Goal: Transaction & Acquisition: Book appointment/travel/reservation

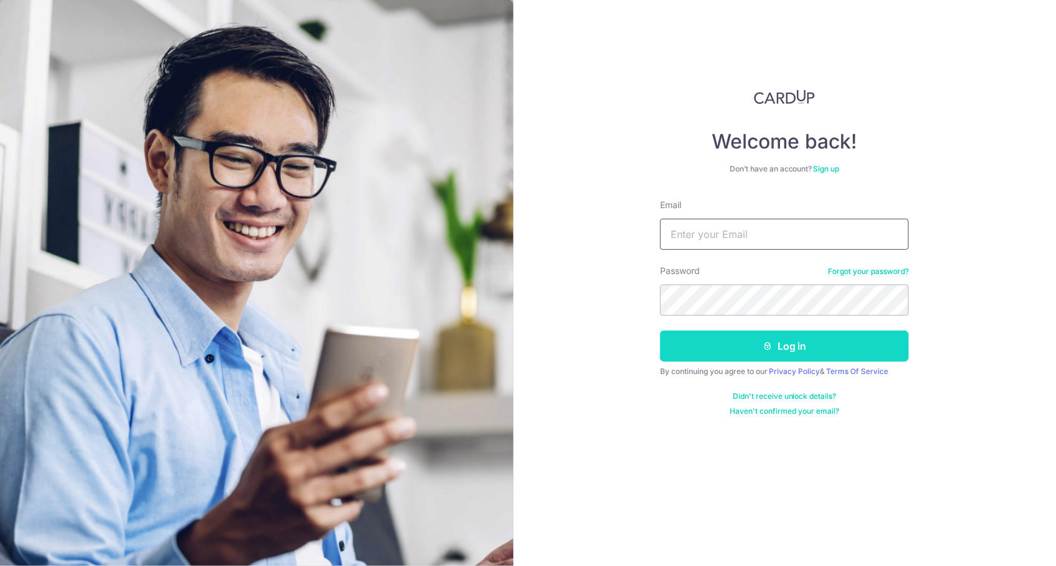
type input "[EMAIL_ADDRESS][DOMAIN_NAME]"
click at [839, 344] on button "Log in" at bounding box center [784, 346] width 249 height 31
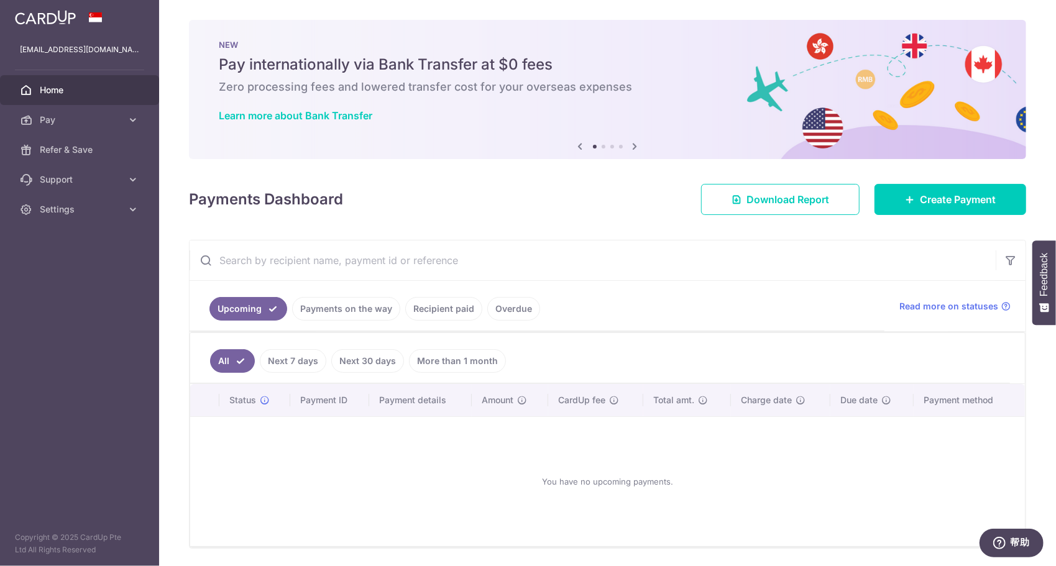
click at [359, 312] on link "Payments on the way" at bounding box center [346, 309] width 108 height 24
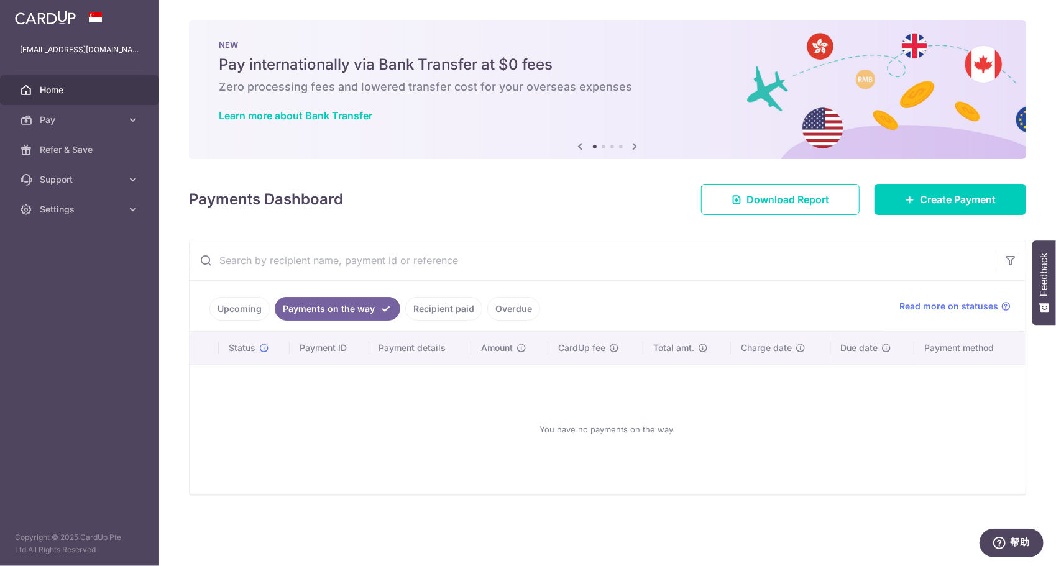
click at [431, 306] on link "Recipient paid" at bounding box center [443, 309] width 77 height 24
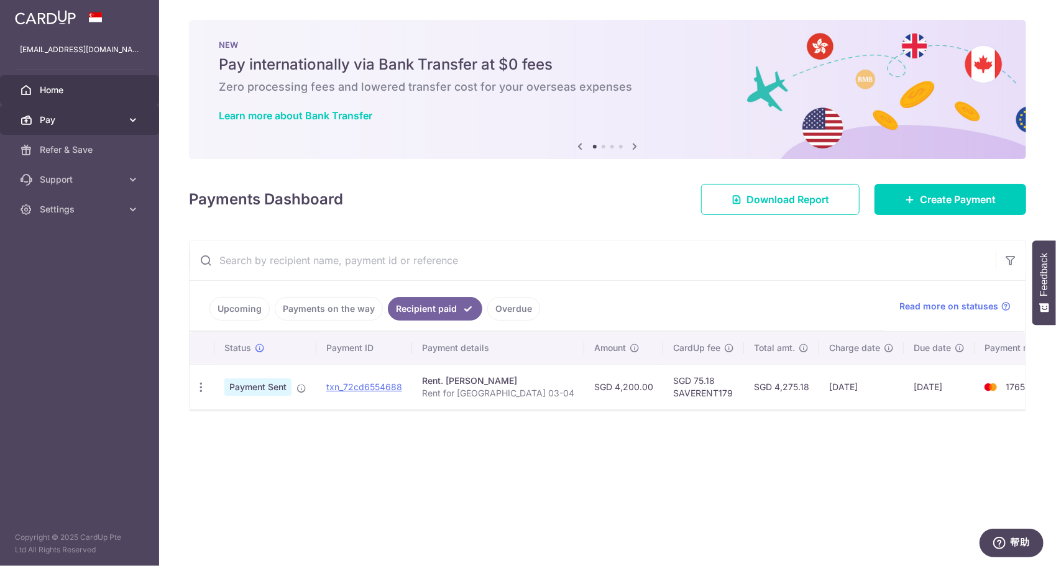
click at [88, 126] on span "Pay" at bounding box center [81, 120] width 82 height 12
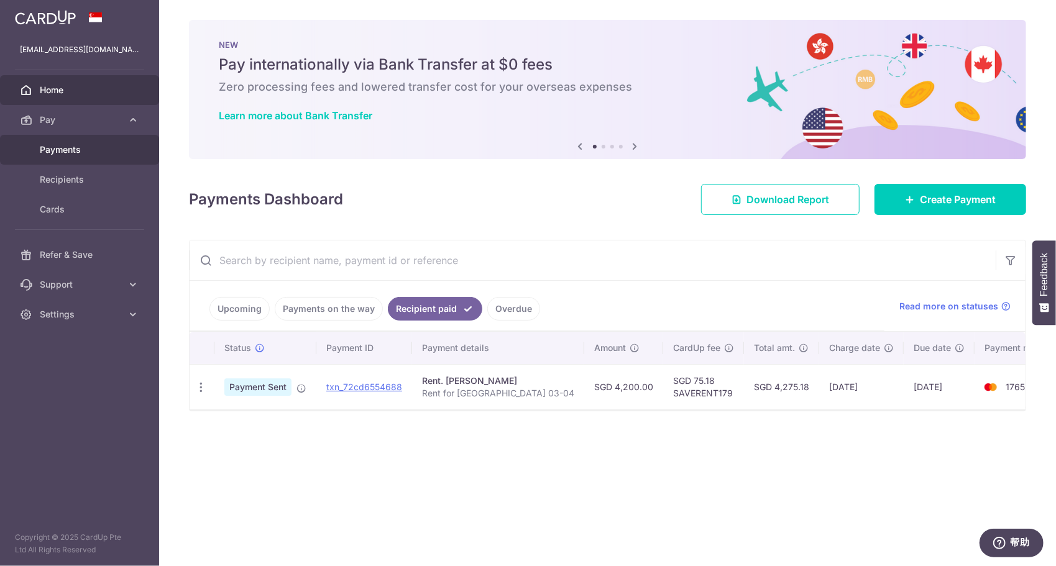
click at [86, 154] on span "Payments" at bounding box center [81, 150] width 82 height 12
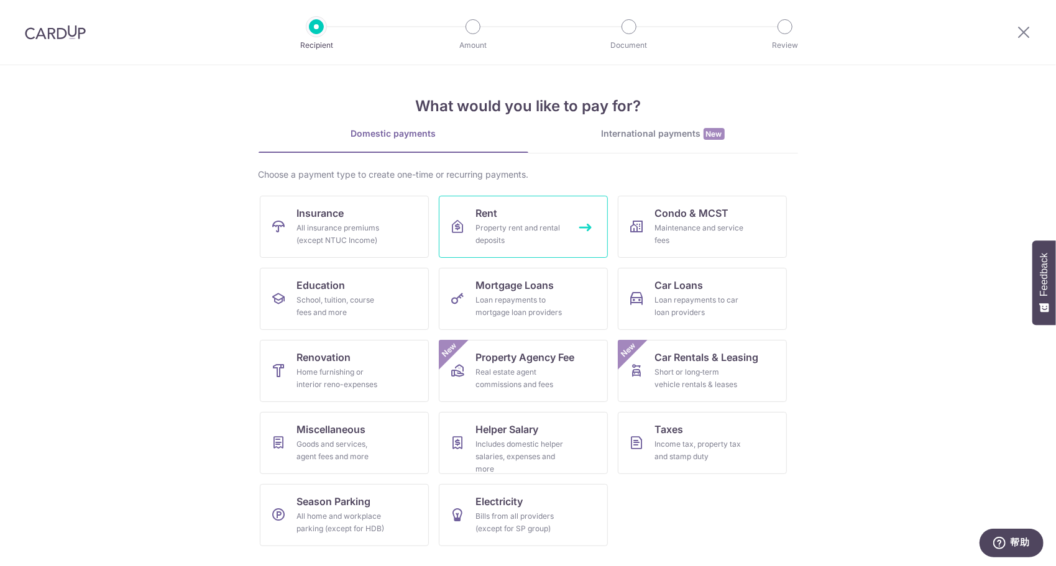
click at [491, 229] on div "Property rent and rental deposits" at bounding box center [521, 234] width 90 height 25
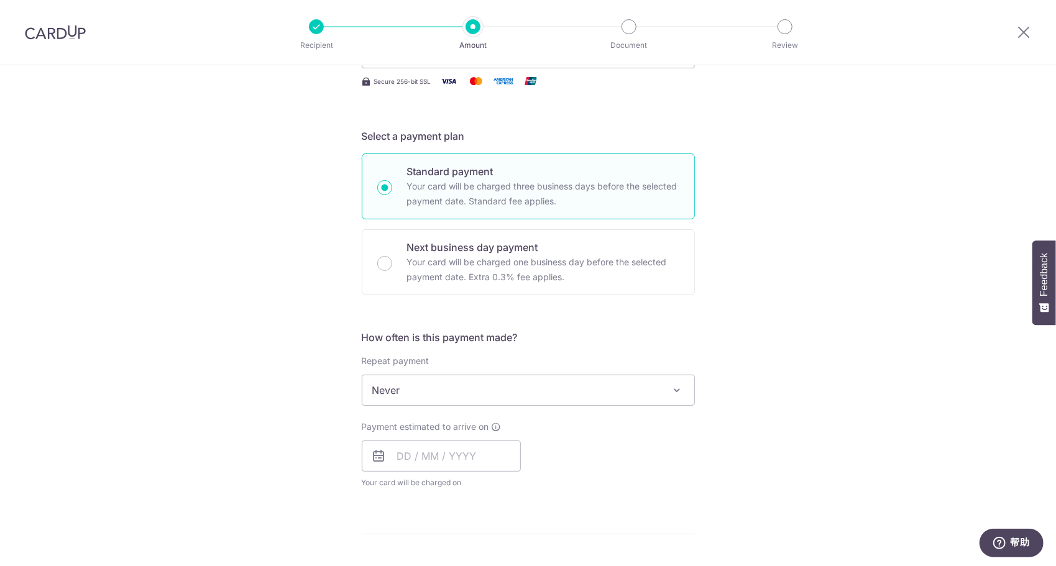
scroll to position [311, 0]
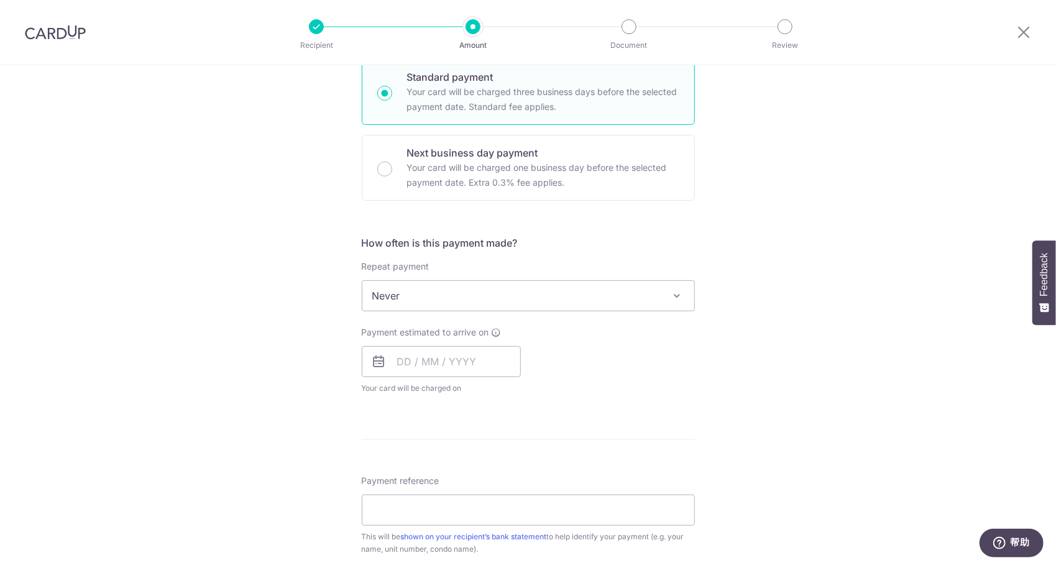
click at [466, 292] on span "Never" at bounding box center [528, 296] width 332 height 30
click at [450, 298] on span "Never" at bounding box center [528, 296] width 332 height 30
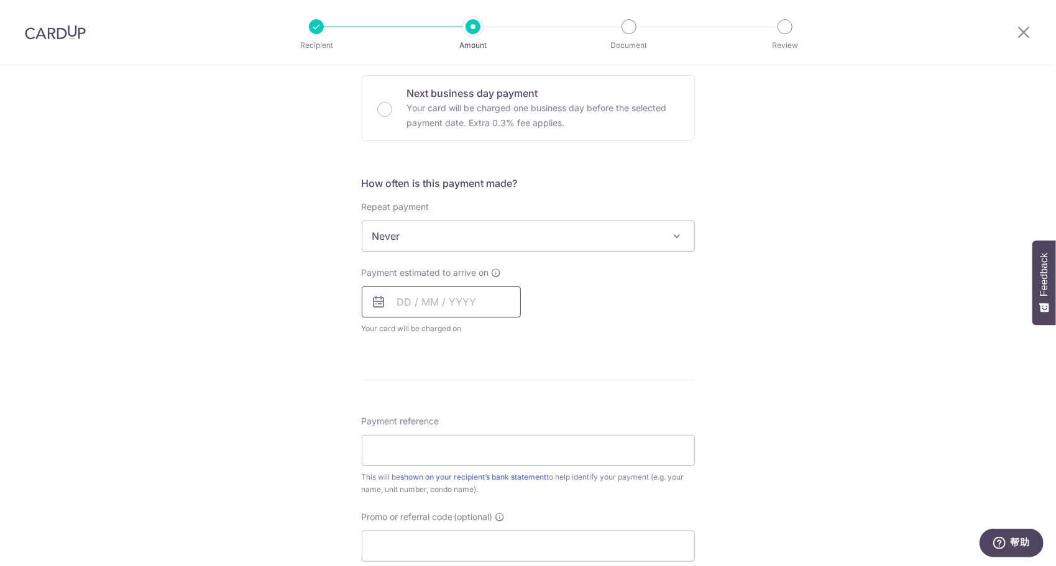
scroll to position [373, 0]
click at [398, 294] on input "text" at bounding box center [441, 299] width 159 height 31
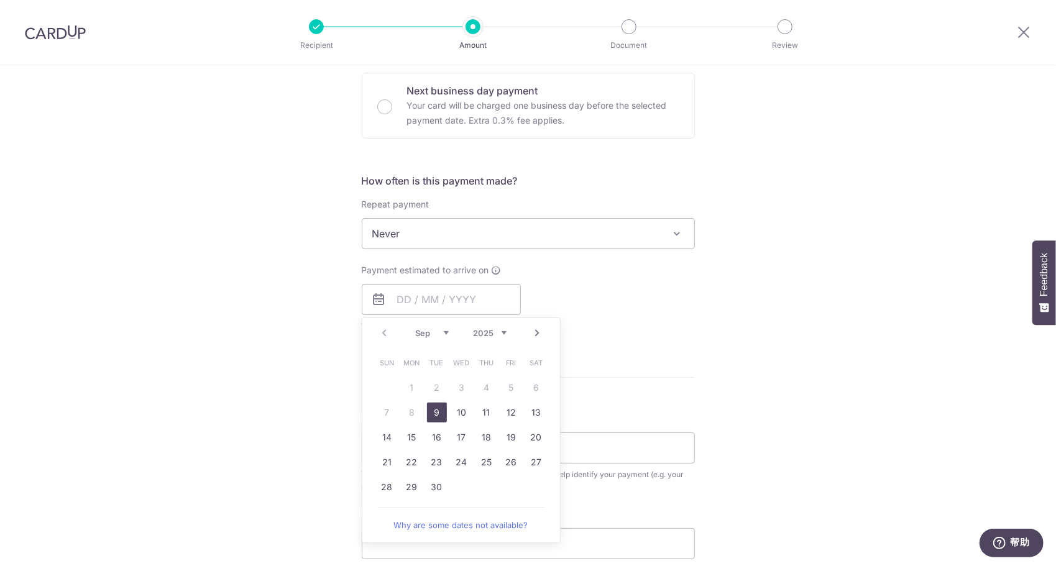
click at [533, 331] on link "Next" at bounding box center [537, 333] width 15 height 15
click at [481, 383] on link "2" at bounding box center [487, 388] width 20 height 20
type input "[DATE]"
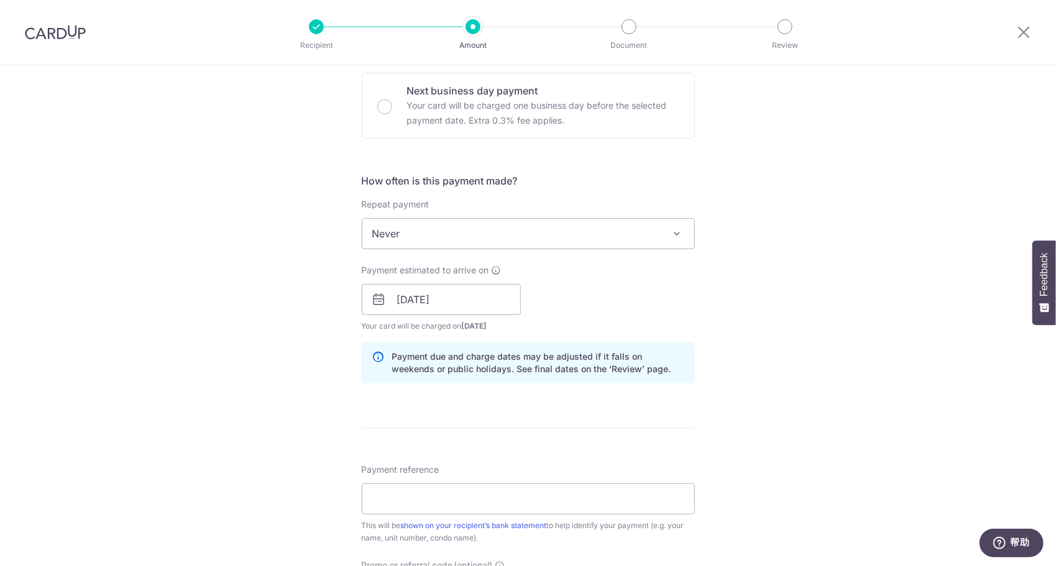
click at [727, 431] on div "Tell us more about your payment Enter payment amount SGD Select Card Select opt…" at bounding box center [528, 280] width 1056 height 1176
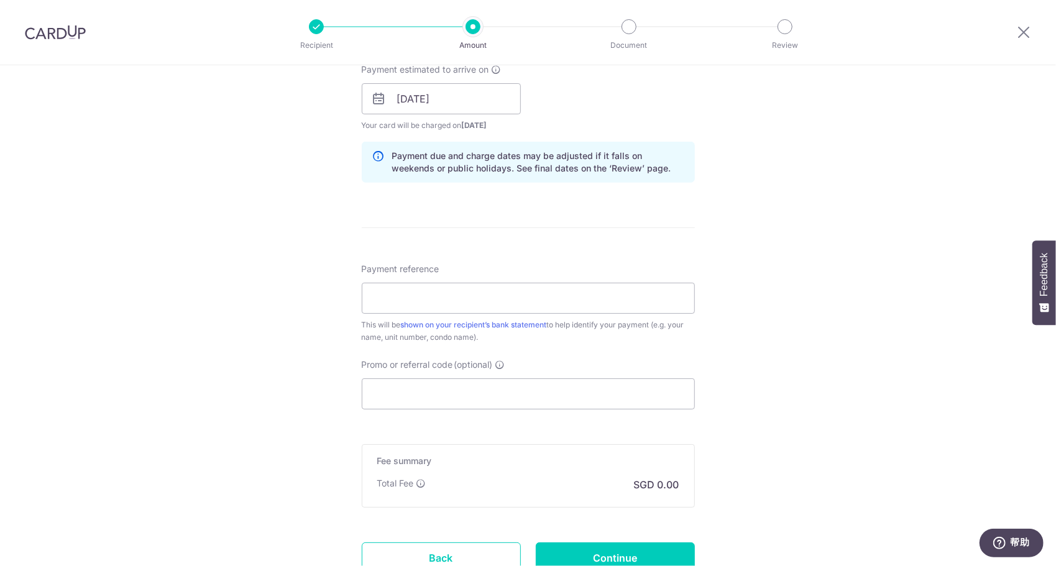
scroll to position [622, 0]
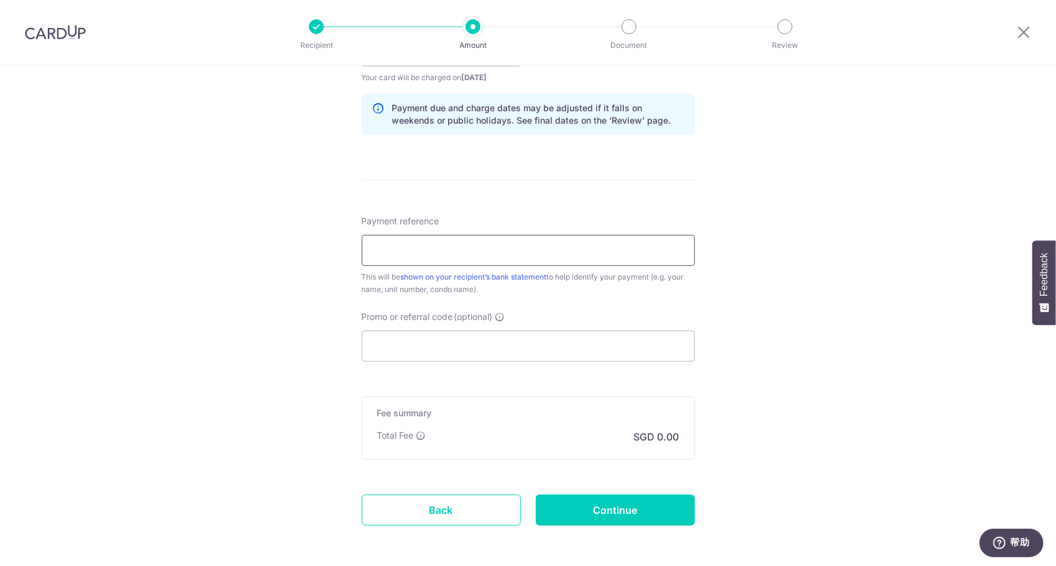
click at [429, 255] on input "Payment reference" at bounding box center [528, 250] width 333 height 31
type input "Rent for Juniper Hill 03-04"
type input "4,200.00"
type input "SAVERENT179"
type input "4,200.00"
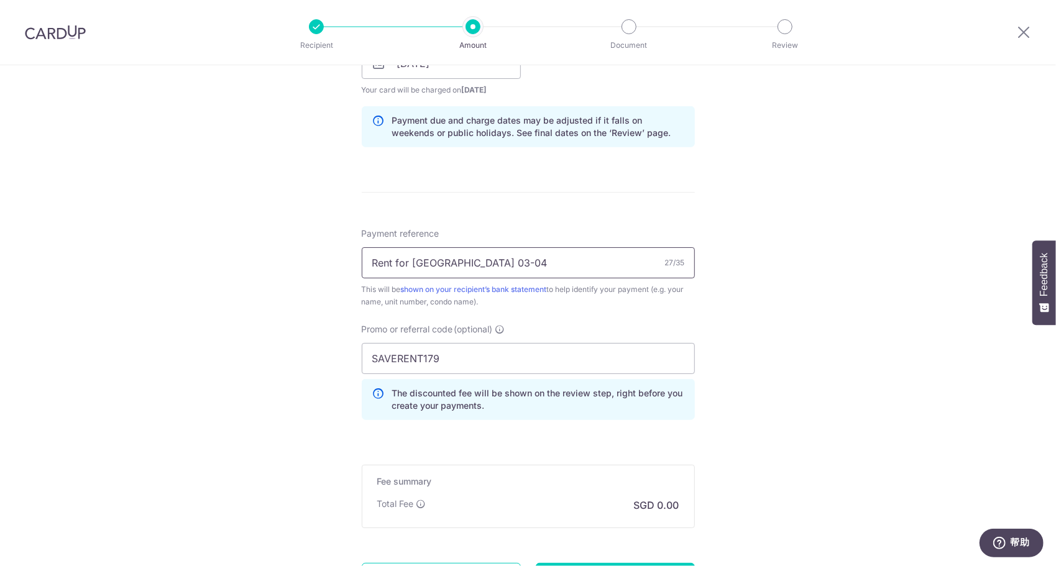
scroll to position [725, 0]
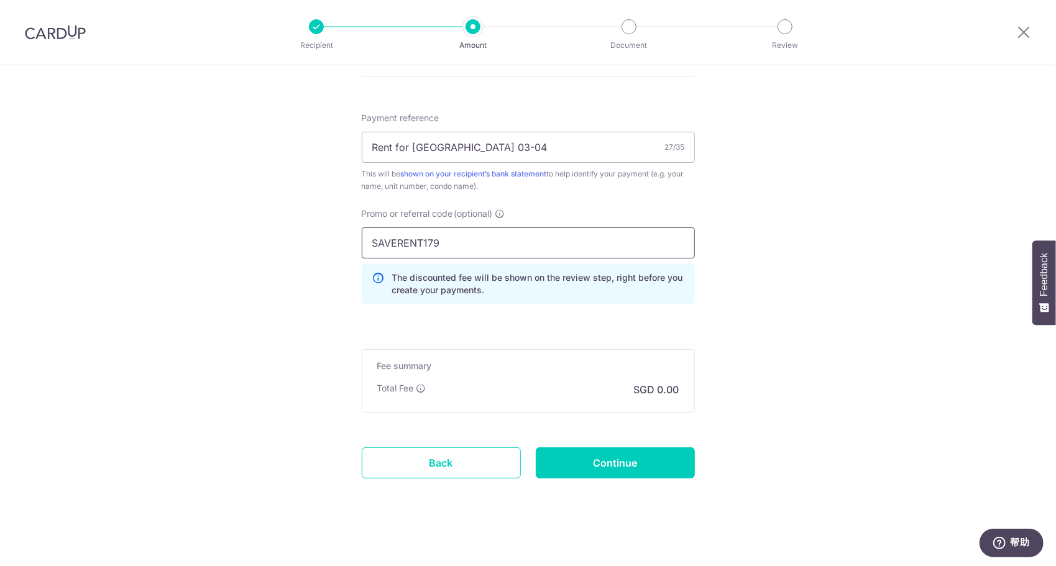
click at [517, 247] on input "SAVERENT179" at bounding box center [528, 243] width 333 height 31
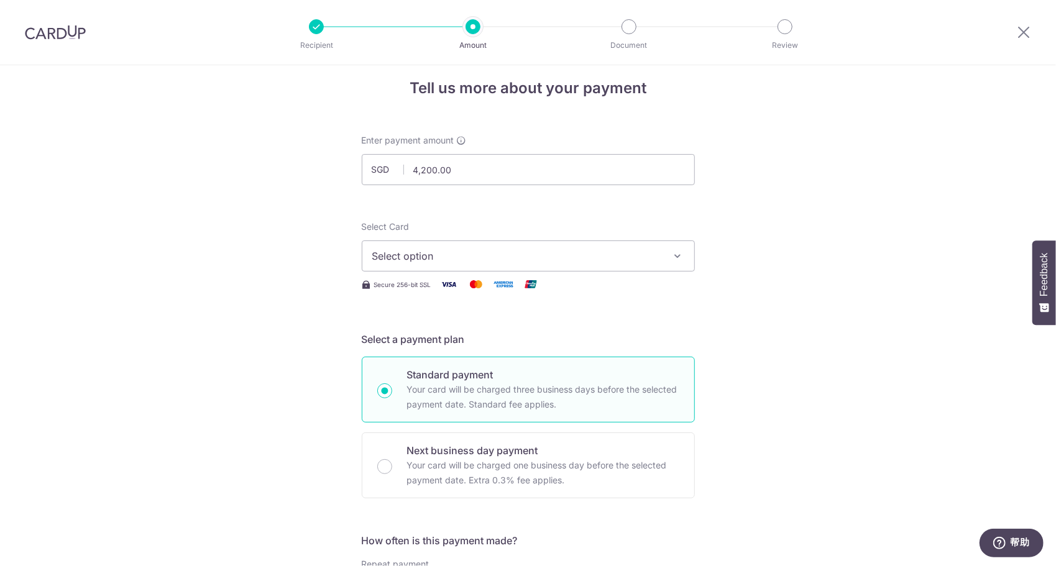
scroll to position [0, 0]
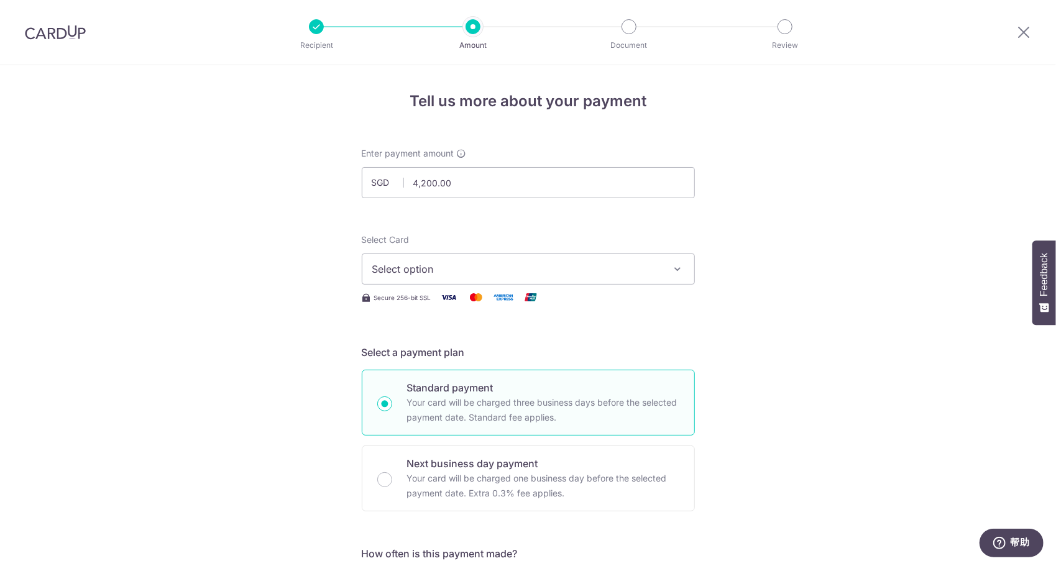
click at [492, 277] on button "Select option" at bounding box center [528, 269] width 333 height 31
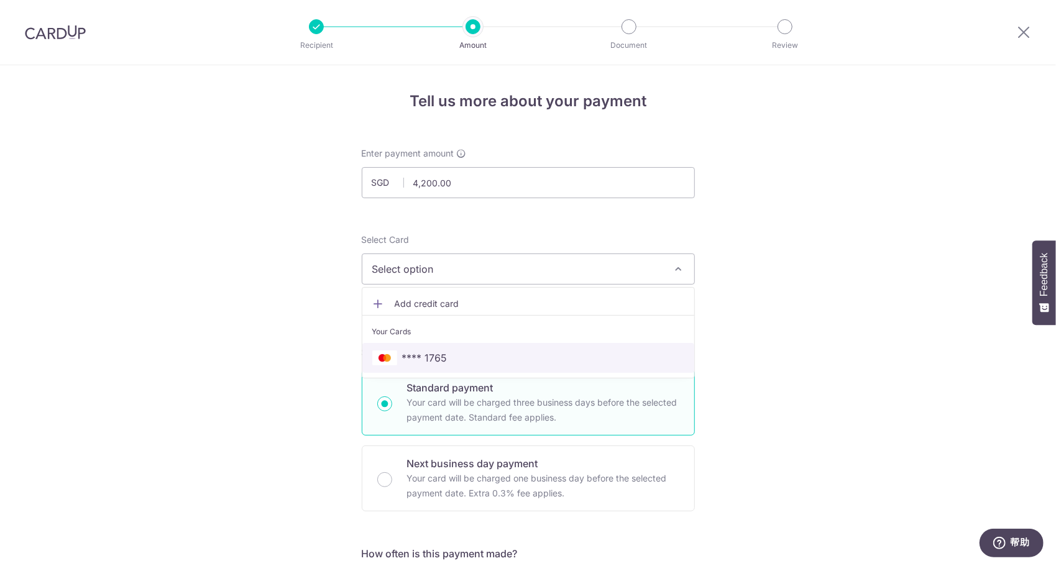
click at [439, 351] on span "**** 1765" at bounding box center [424, 358] width 45 height 15
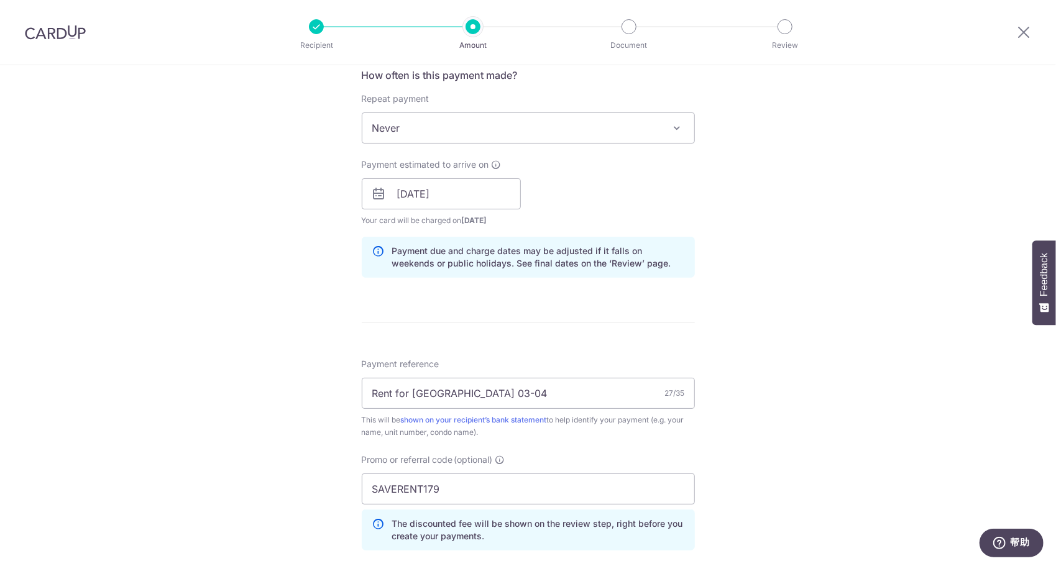
scroll to position [684, 0]
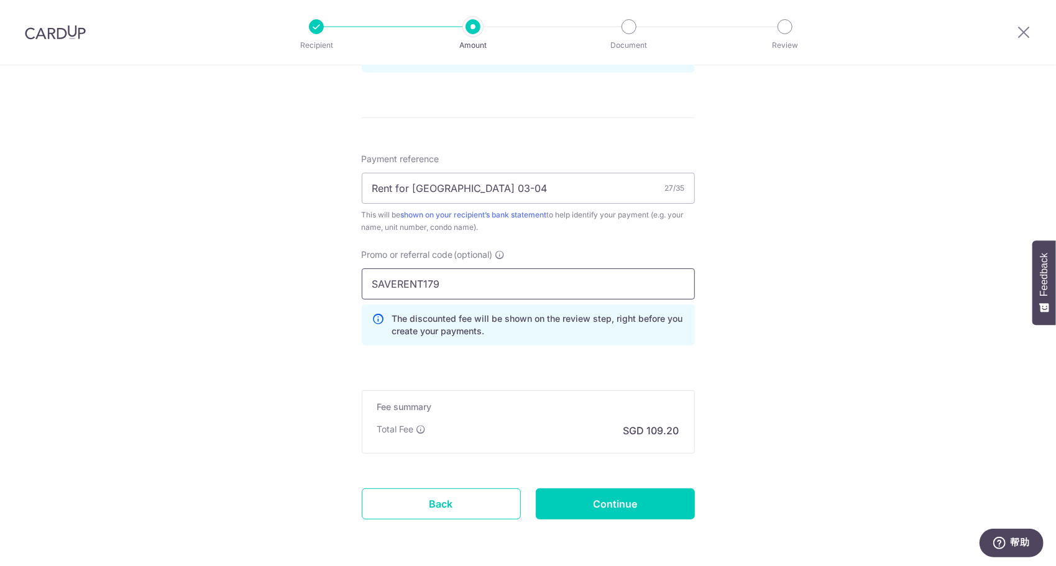
click at [485, 288] on input "SAVERENT179" at bounding box center [528, 284] width 333 height 31
type input "SAVERENT179"
click button "Add Card" at bounding box center [0, 0] width 0 height 0
click at [578, 494] on input "Continue" at bounding box center [615, 504] width 159 height 31
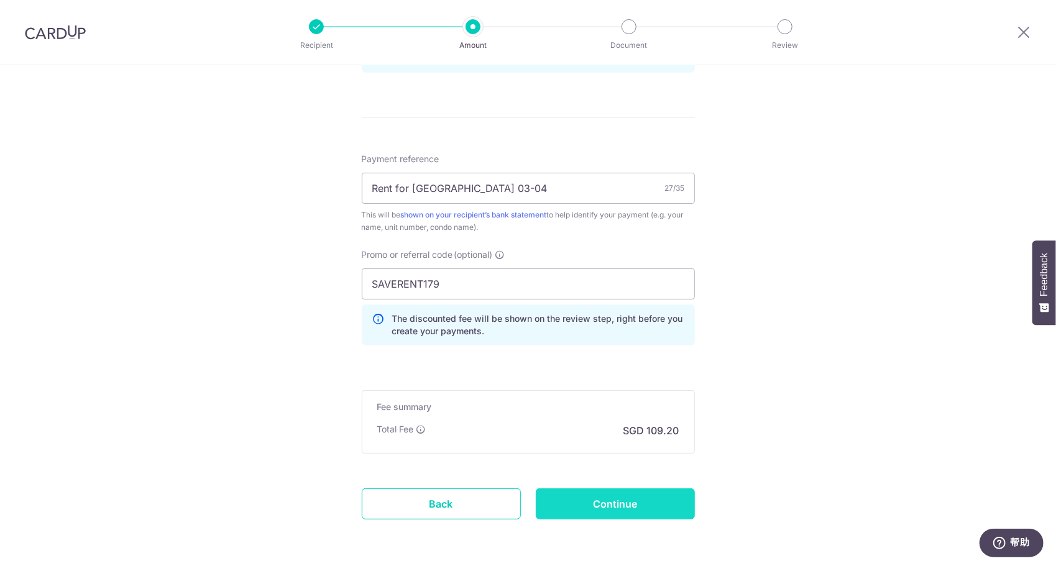
type input "Create Schedule"
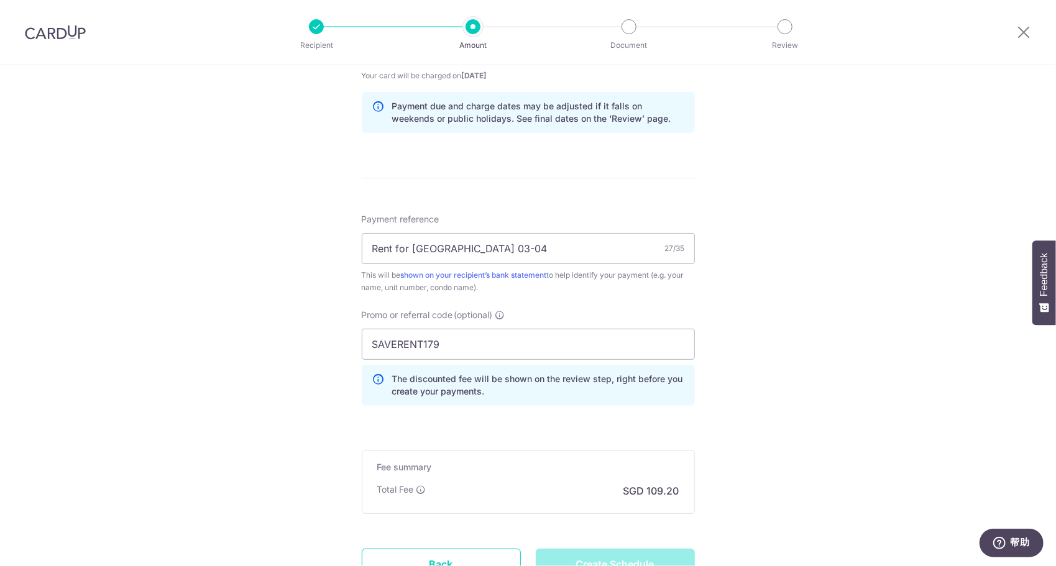
scroll to position [622, 0]
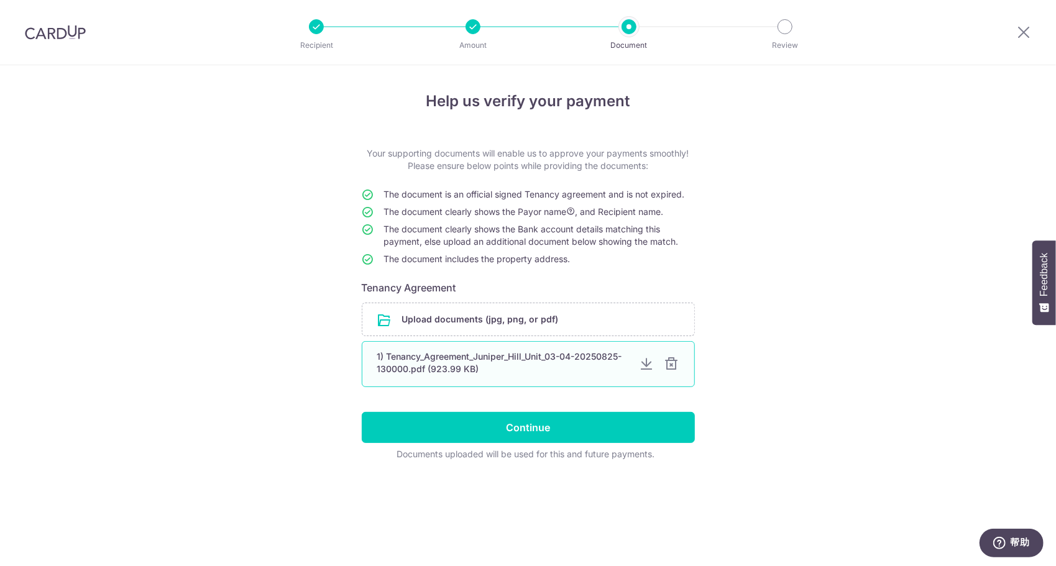
click at [441, 364] on div "1) Tenancy_Agreement_Juniper_Hill_Unit_03-04-20250825-130000.pdf (923.99 KB)" at bounding box center [503, 363] width 252 height 25
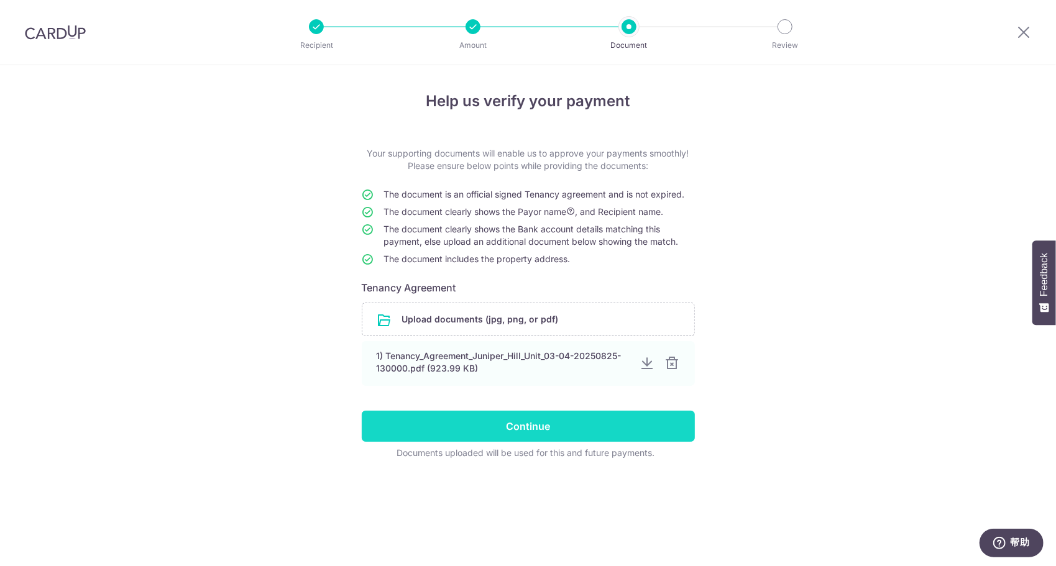
click at [494, 423] on input "Continue" at bounding box center [528, 426] width 333 height 31
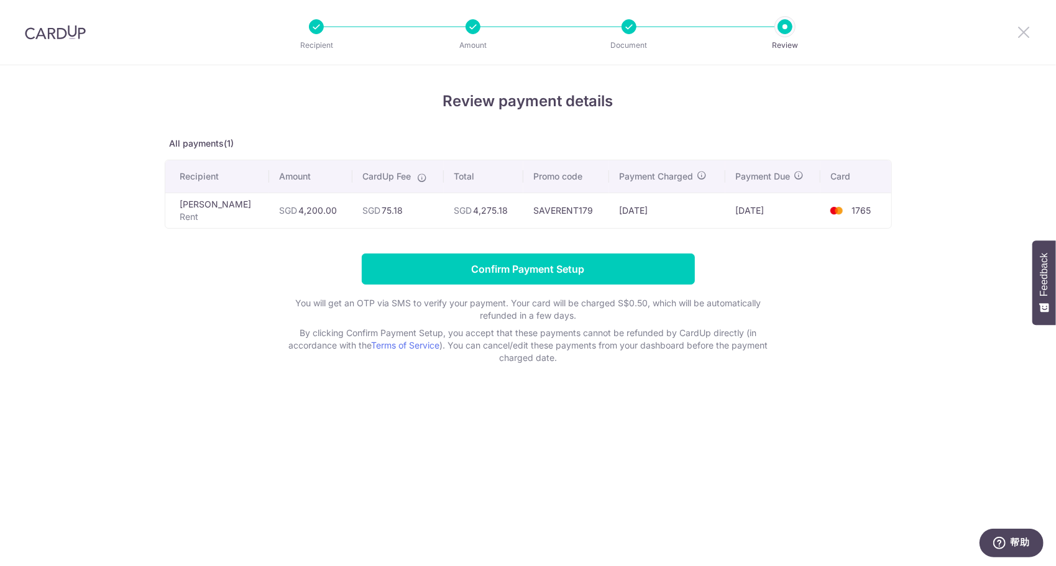
click at [1026, 34] on icon at bounding box center [1024, 32] width 15 height 16
